Goal: Task Accomplishment & Management: Manage account settings

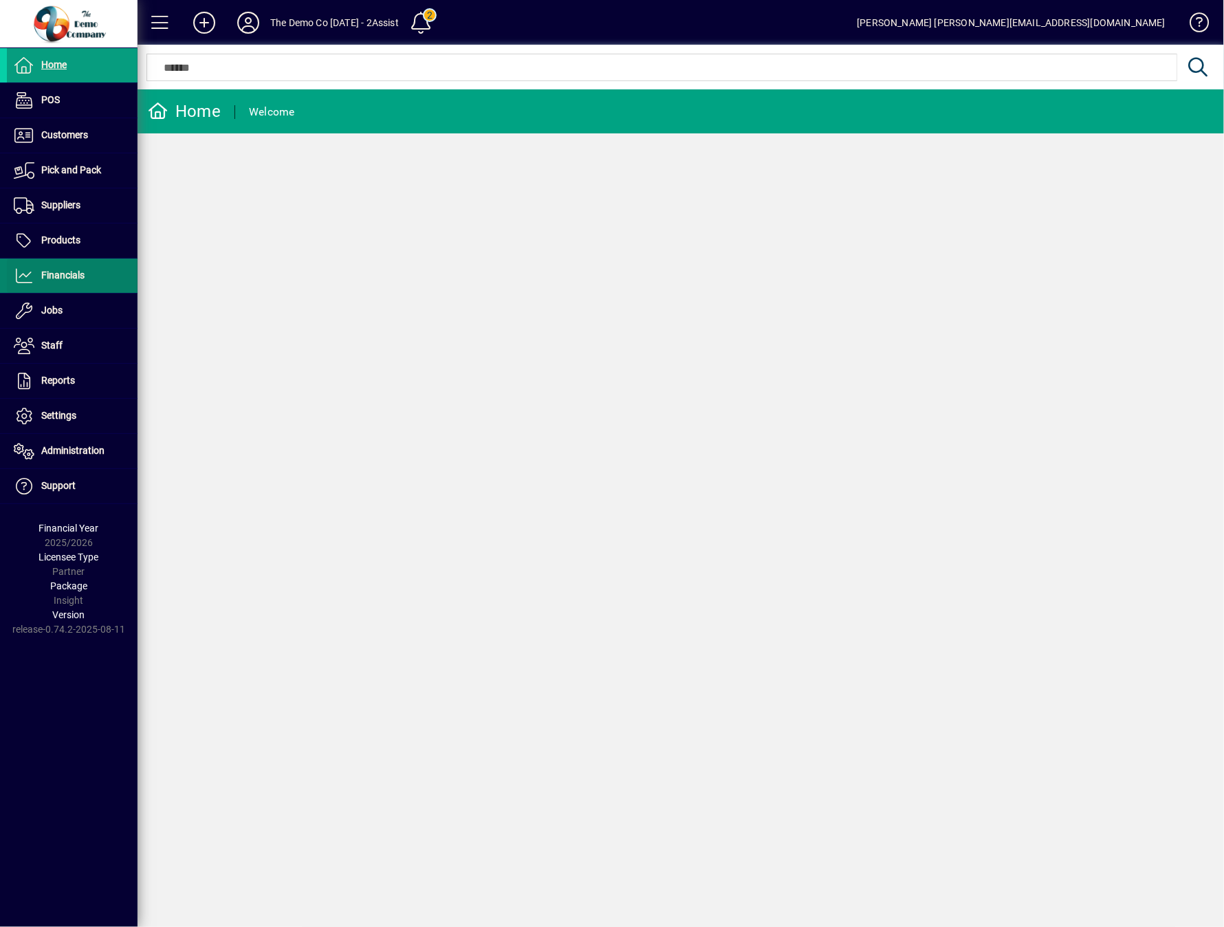
click at [65, 279] on span "Financials" at bounding box center [62, 274] width 43 height 11
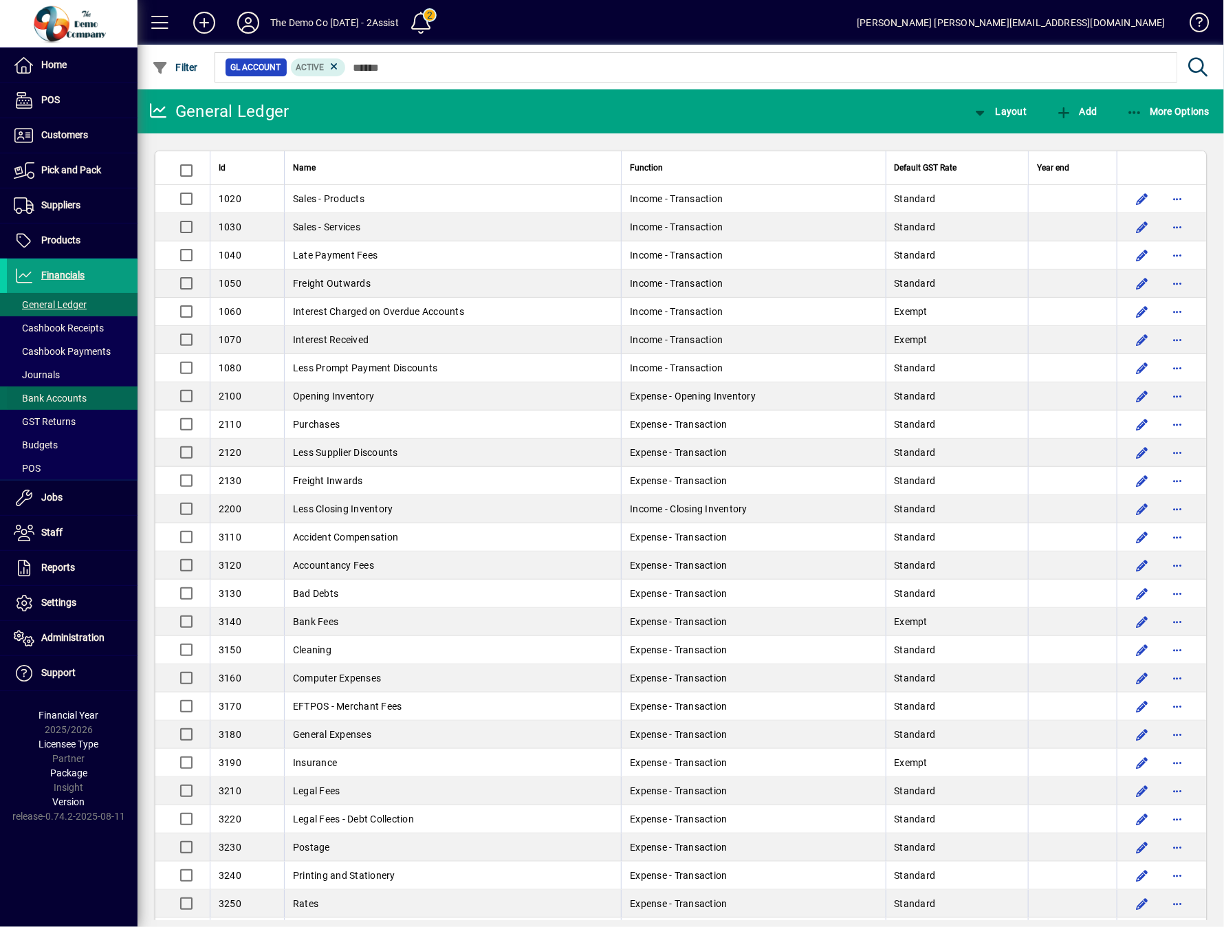
click at [87, 396] on span at bounding box center [72, 397] width 131 height 33
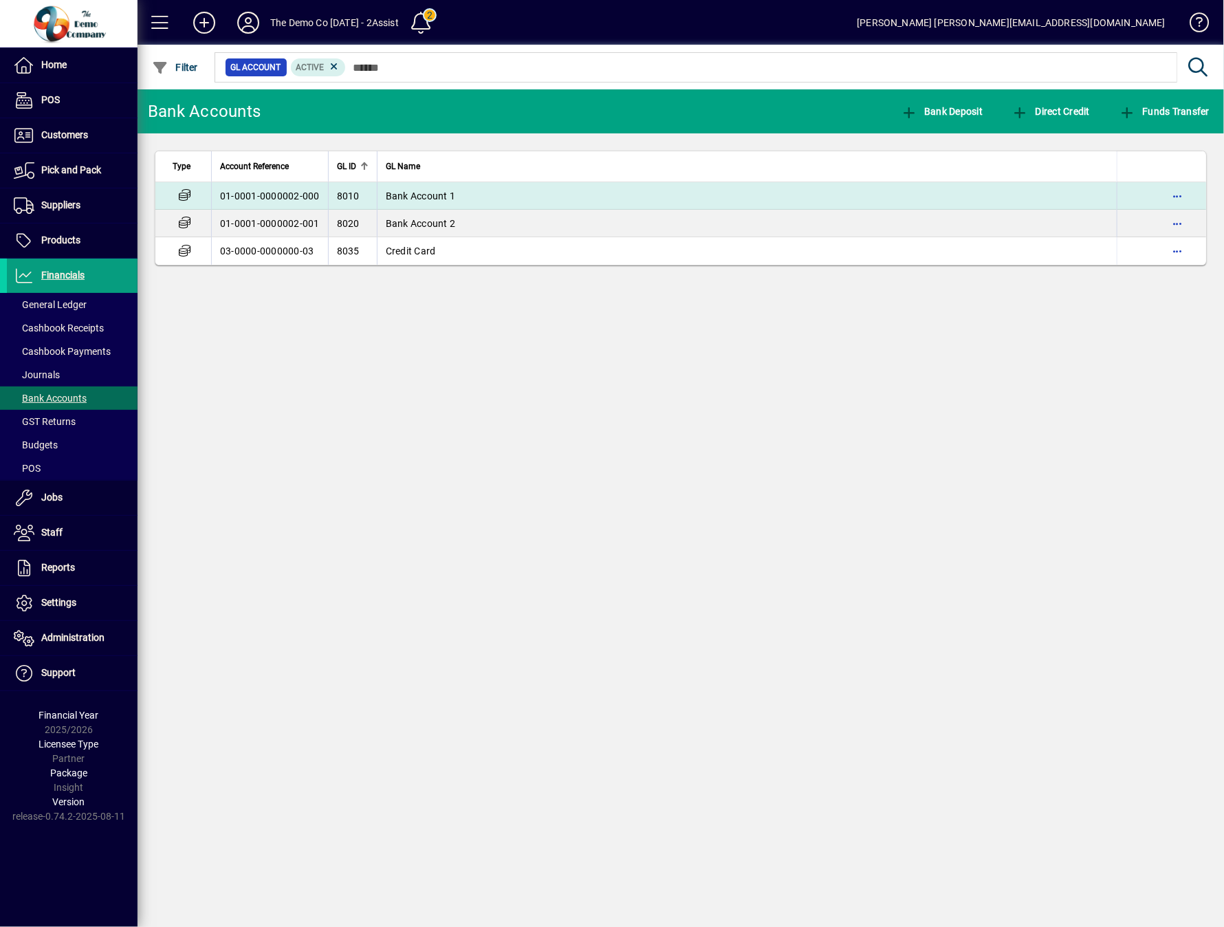
click at [401, 204] on td "Bank Account 1" at bounding box center [747, 195] width 740 height 27
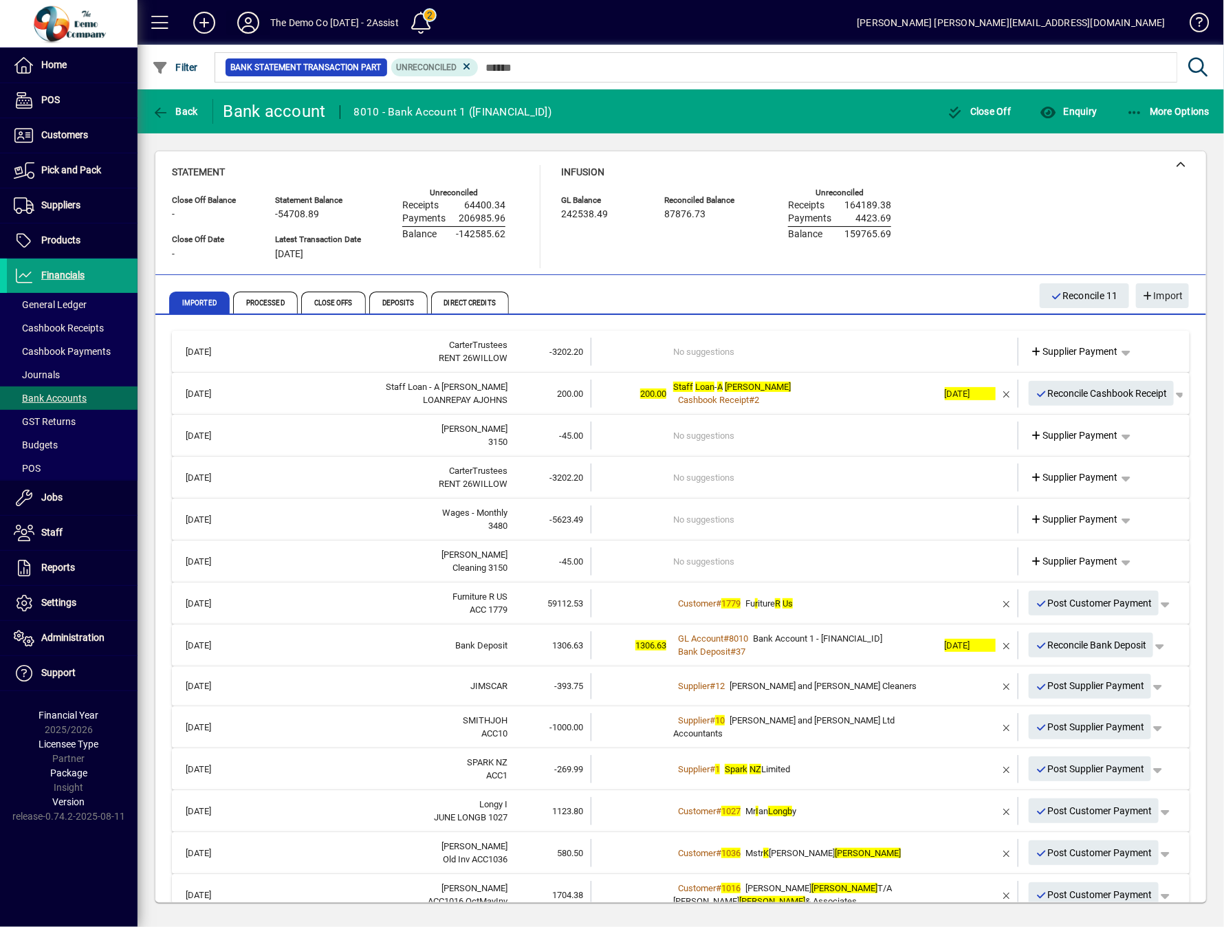
click at [241, 24] on icon at bounding box center [247, 23] width 27 height 22
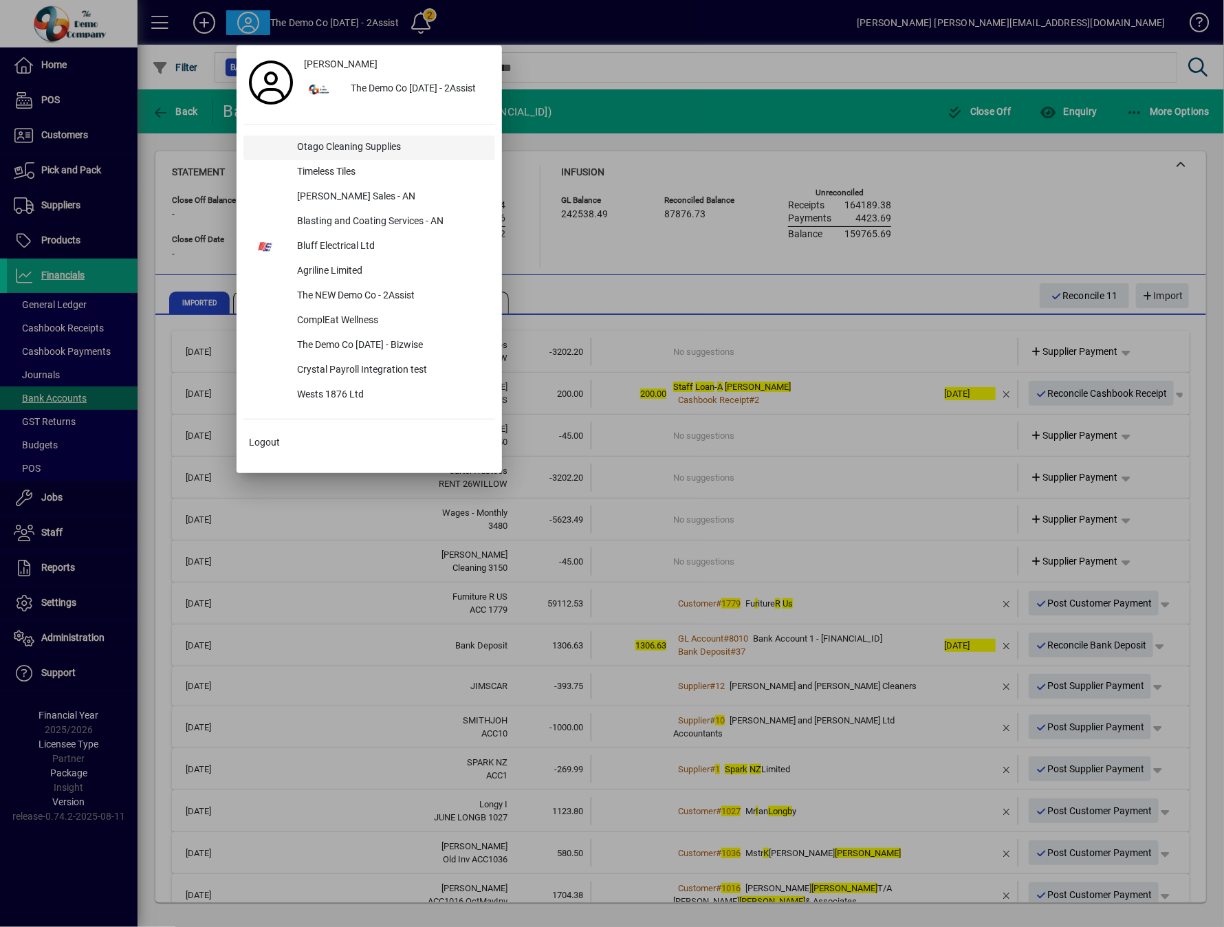
click at [344, 153] on div "Otago Cleaning Supplies" at bounding box center [390, 147] width 209 height 25
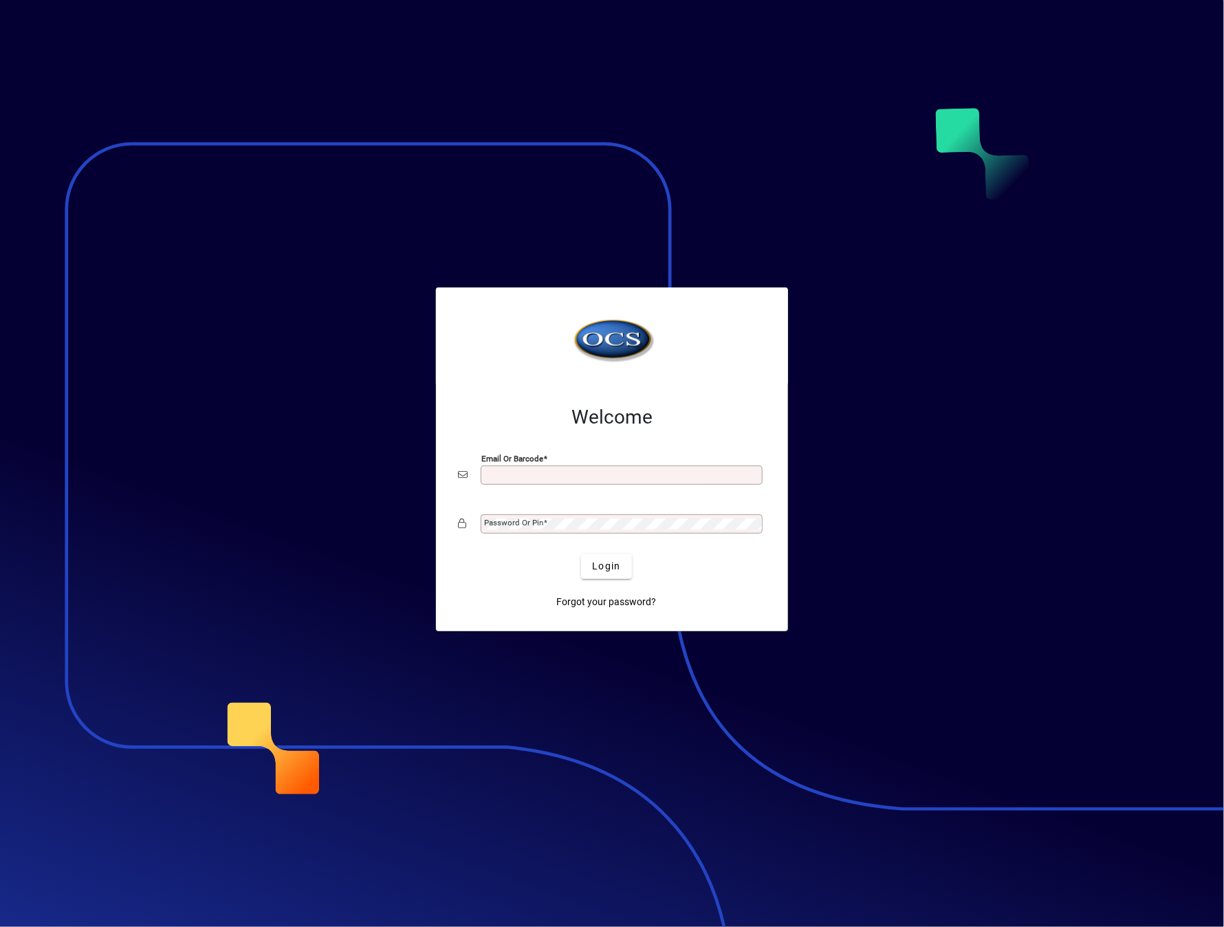
click at [645, 476] on input "Email or Barcode" at bounding box center [623, 474] width 278 height 11
type input "**********"
click at [512, 588] on div "Forgot your password?" at bounding box center [606, 597] width 308 height 36
click at [584, 566] on span "submit" at bounding box center [606, 566] width 50 height 33
